Goal: Browse casually: Explore the website without a specific task or goal

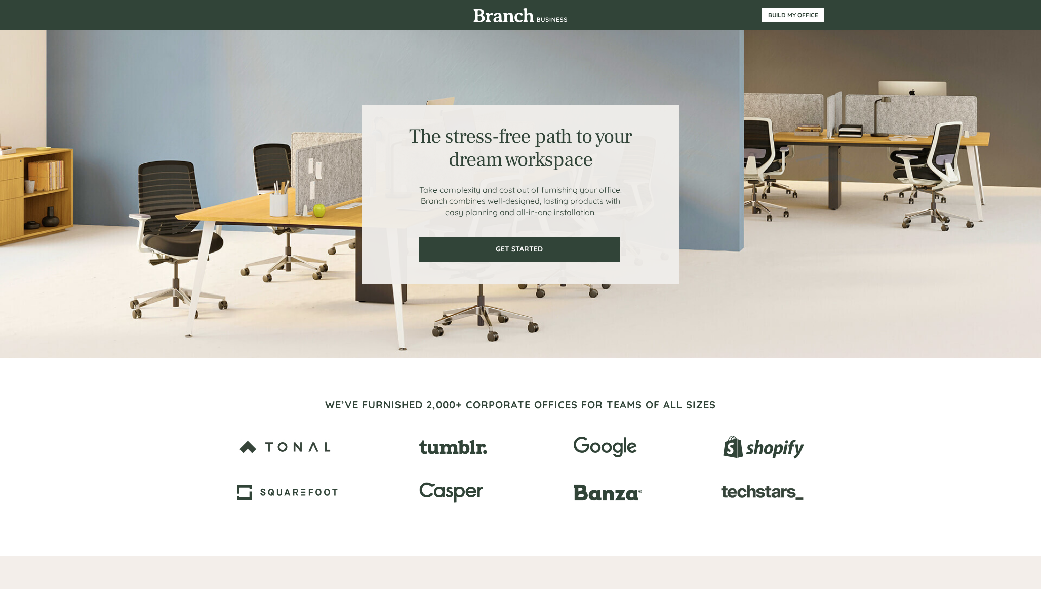
click at [333, 423] on div at bounding box center [285, 447] width 96 height 48
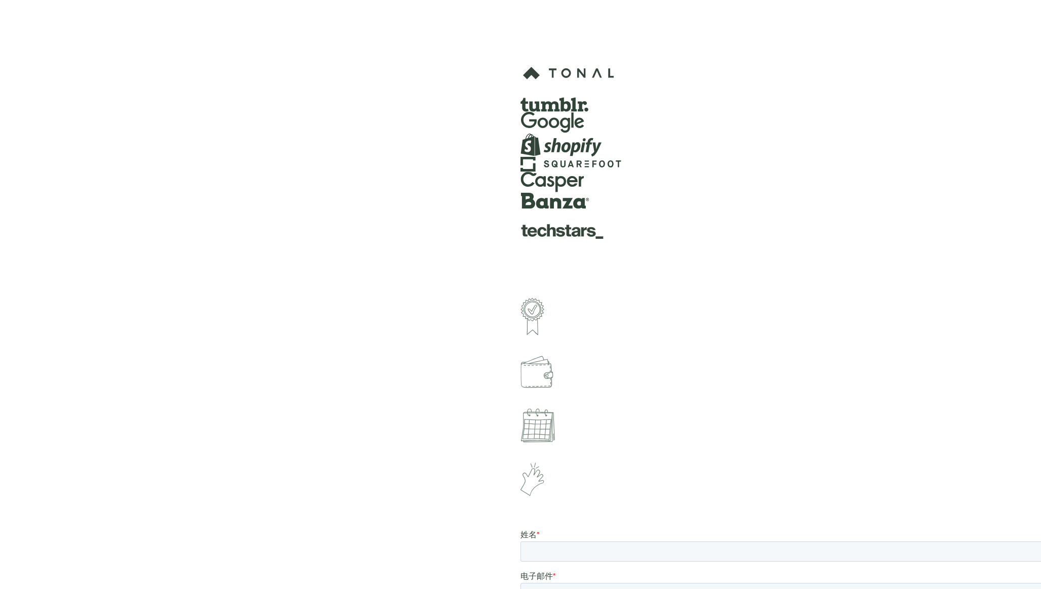
click at [560, 106] on img at bounding box center [554, 104] width 68 height 15
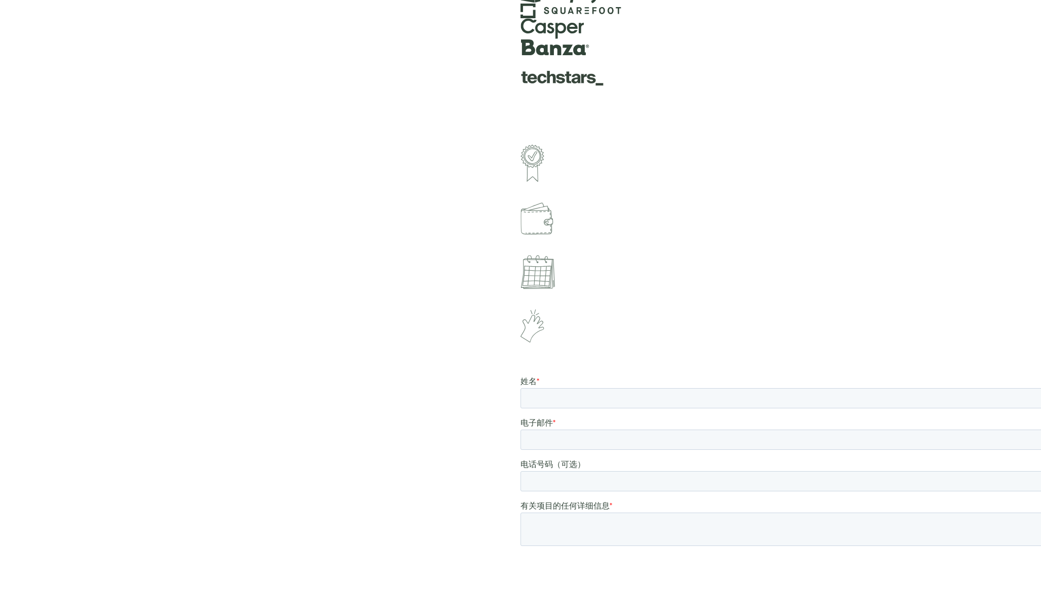
scroll to position [177, 0]
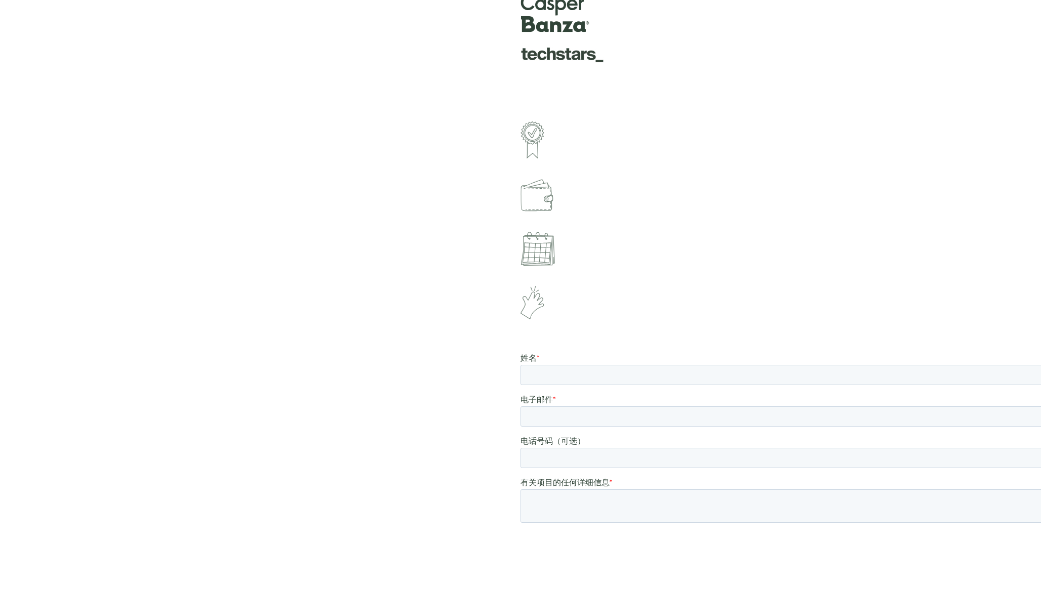
click at [536, 247] on img at bounding box center [537, 249] width 34 height 34
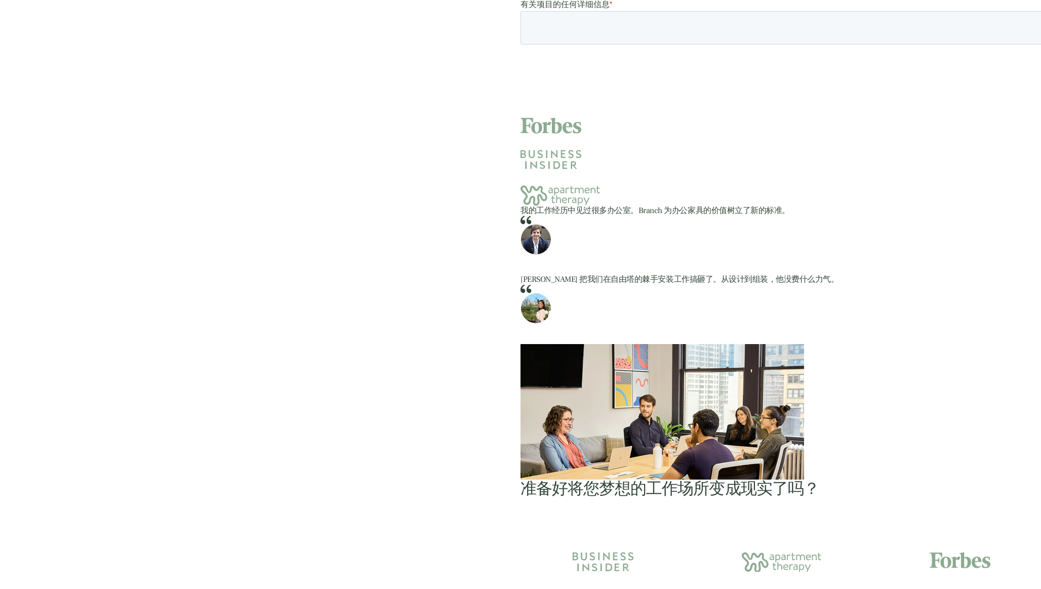
scroll to position [661, 0]
